Goal: Contribute content

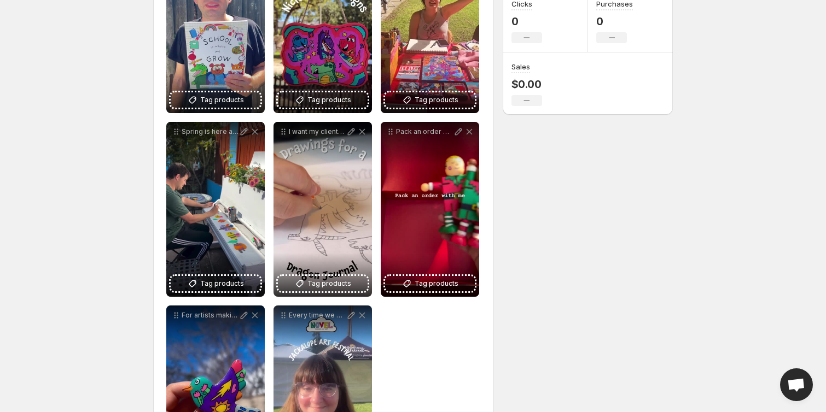
scroll to position [326, 0]
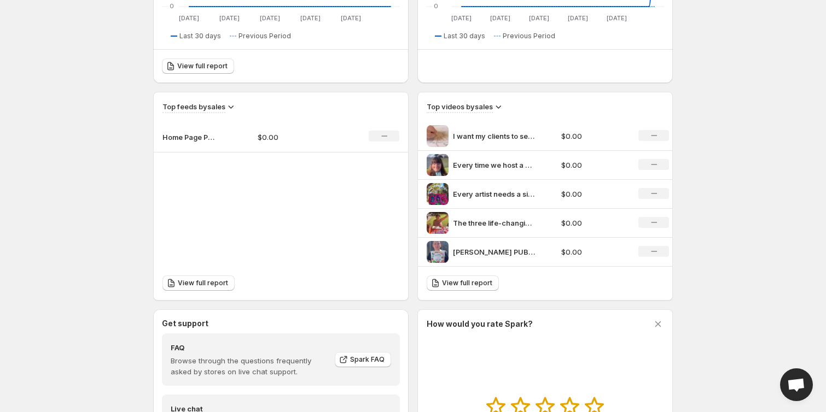
scroll to position [295, 0]
click at [190, 137] on p "Home Page Post" at bounding box center [189, 136] width 55 height 11
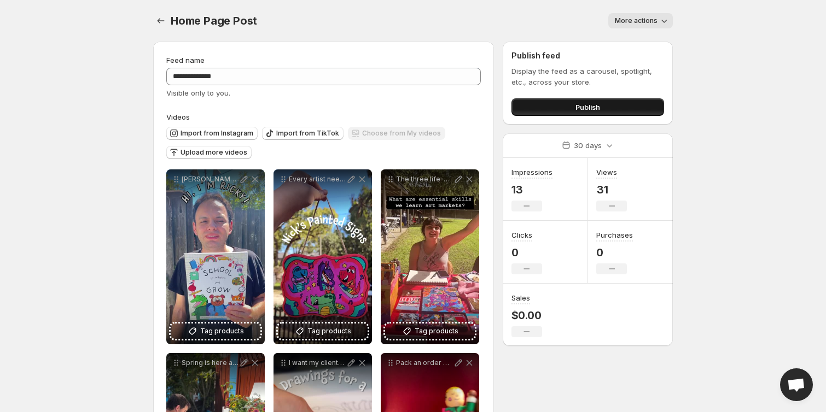
click at [638, 102] on button "Publish" at bounding box center [587, 107] width 153 height 18
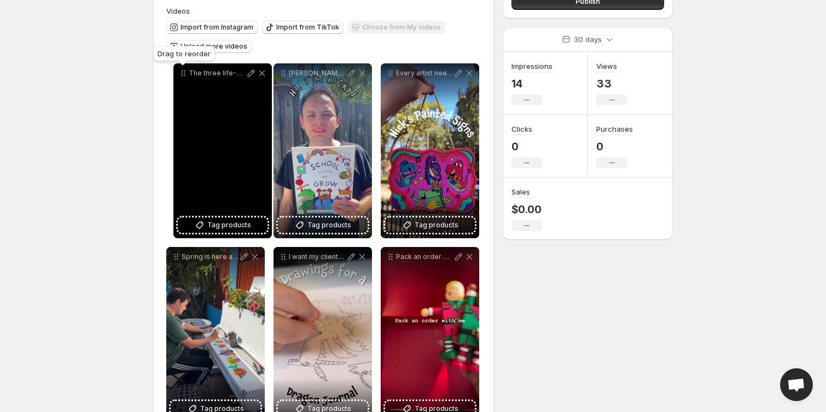
scroll to position [86, 0]
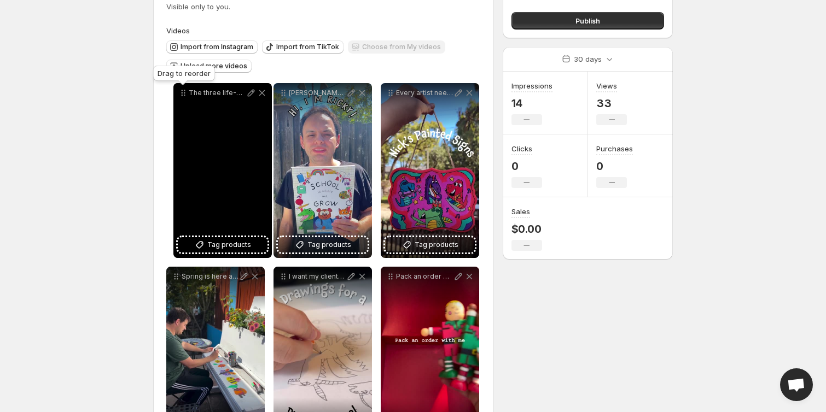
drag, startPoint x: 390, startPoint y: 66, endPoint x: 183, endPoint y: 74, distance: 207.5
click at [183, 88] on icon at bounding box center [183, 93] width 11 height 11
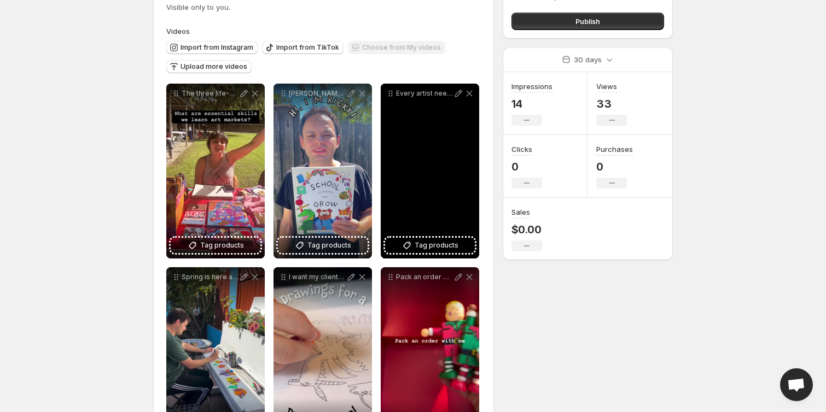
click at [393, 97] on div "Every artist needs a simple product they can create again and again It can be a…" at bounding box center [430, 94] width 98 height 20
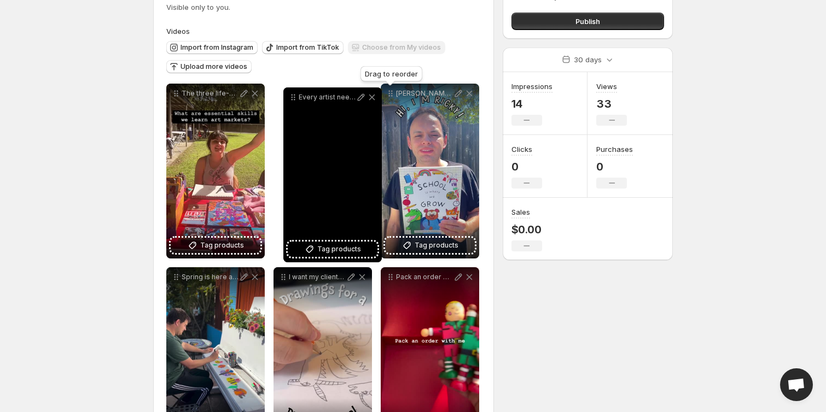
drag, startPoint x: 393, startPoint y: 97, endPoint x: 292, endPoint y: 100, distance: 101.8
click at [293, 101] on icon at bounding box center [293, 97] width 11 height 11
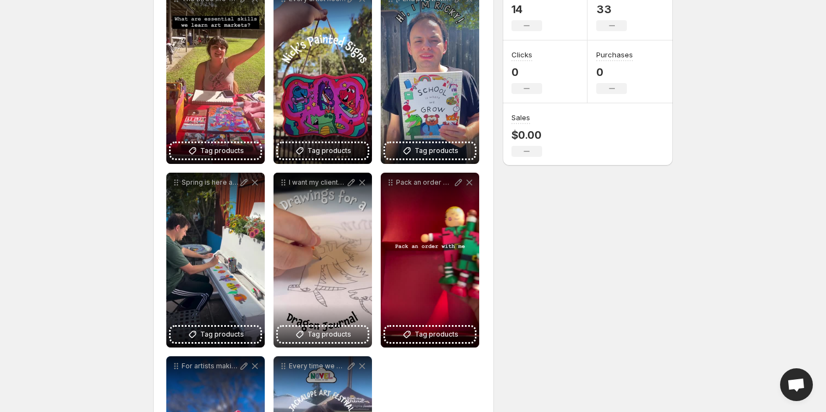
scroll to position [0, 0]
